Goal: Transaction & Acquisition: Subscribe to service/newsletter

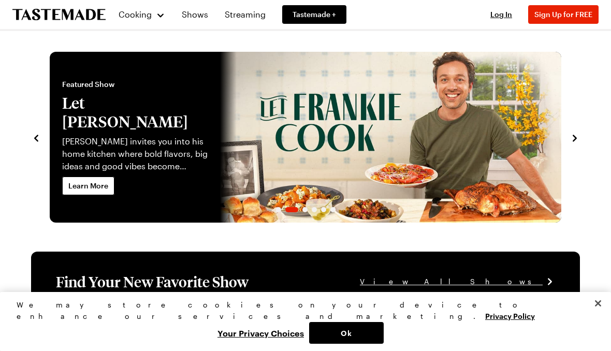
click at [584, 133] on section "Recipe of the Day Save Share Grilled Cheese with Roasted Tomato Soup Grab any c…" at bounding box center [306, 131] width 570 height 181
click at [579, 141] on icon "navigate to next item" at bounding box center [575, 138] width 10 height 10
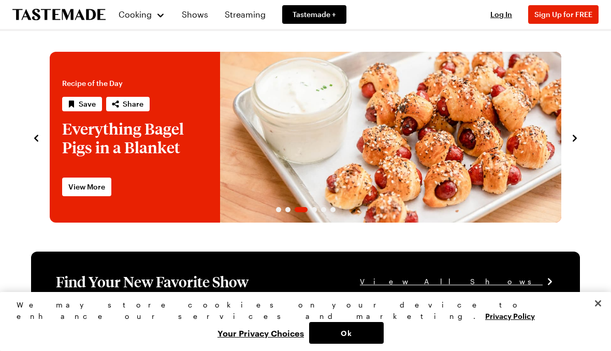
click at [579, 136] on icon "navigate to next item" at bounding box center [575, 138] width 10 height 10
click at [195, 6] on link "Shows" at bounding box center [195, 14] width 39 height 29
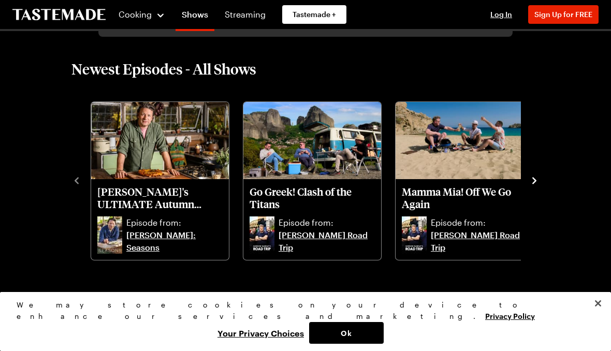
scroll to position [241, 0]
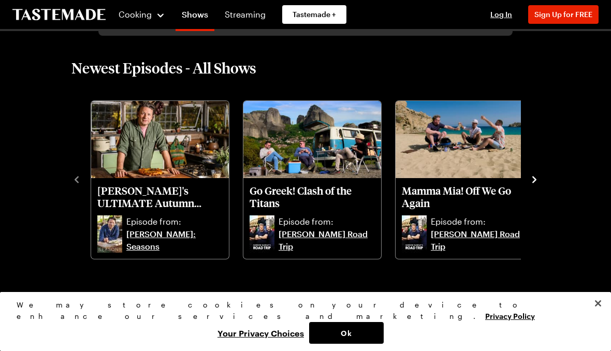
click at [168, 204] on p "[PERSON_NAME]'s ULTIMATE Autumn Garden FEAST!" at bounding box center [159, 196] width 125 height 25
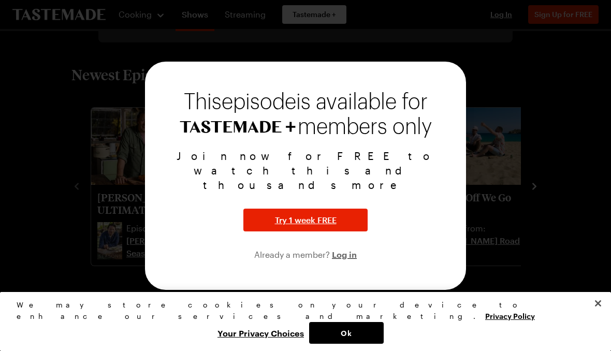
scroll to position [235, 0]
click at [597, 315] on button "Close" at bounding box center [598, 303] width 23 height 23
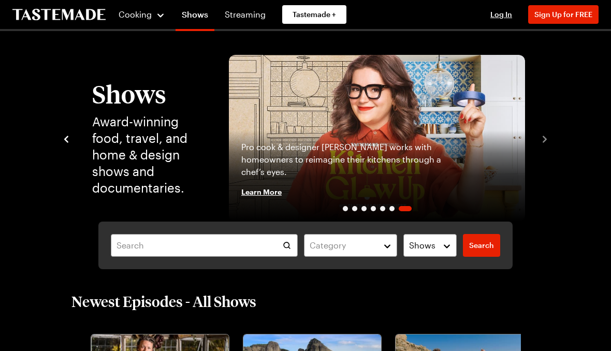
scroll to position [0, 0]
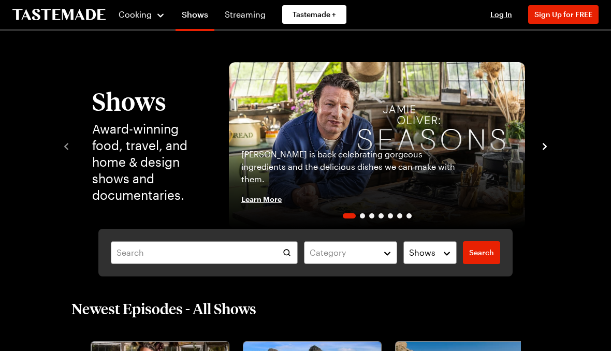
click at [576, 14] on span "Sign Up for FREE" at bounding box center [564, 14] width 58 height 9
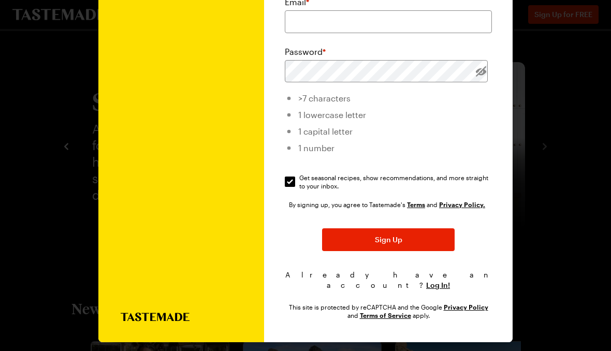
scroll to position [133, 0]
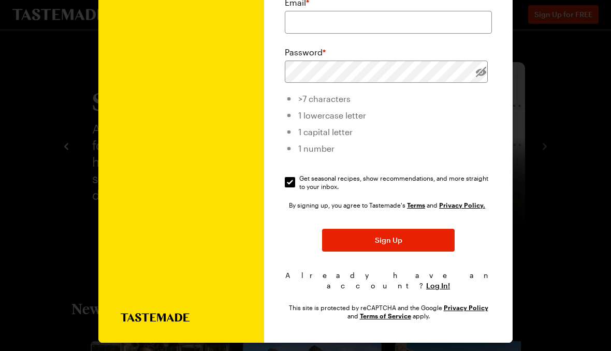
click at [404, 241] on button "Sign Up" at bounding box center [388, 240] width 133 height 23
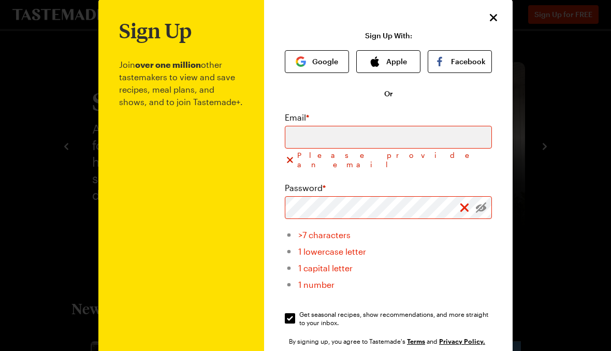
scroll to position [18, 0]
